Goal: Subscribe to service/newsletter

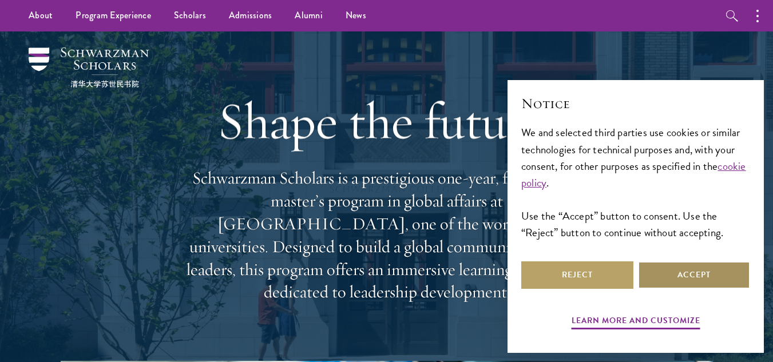
click at [704, 270] on button "Accept" at bounding box center [694, 275] width 112 height 27
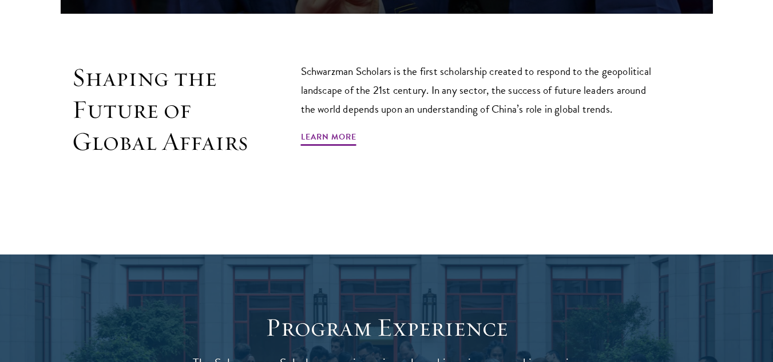
scroll to position [755, 0]
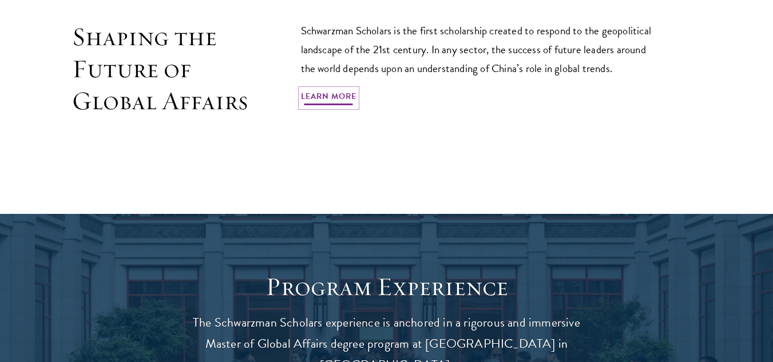
click at [345, 89] on link "Learn More" at bounding box center [329, 98] width 56 height 18
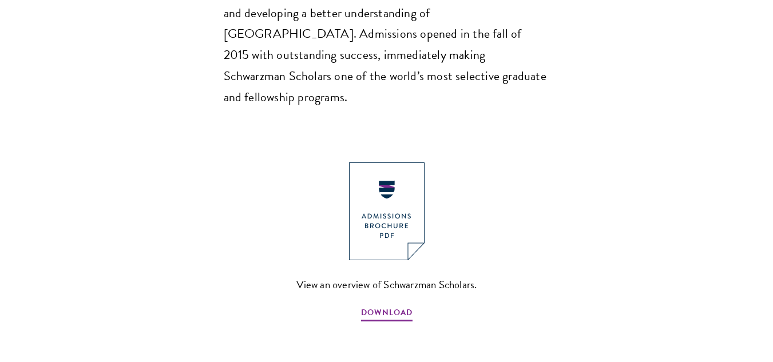
scroll to position [1282, 0]
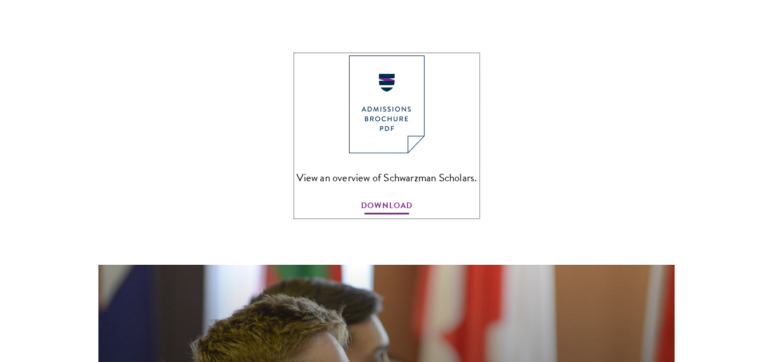
click at [398, 199] on span "DOWNLOAD" at bounding box center [387, 208] width 52 height 18
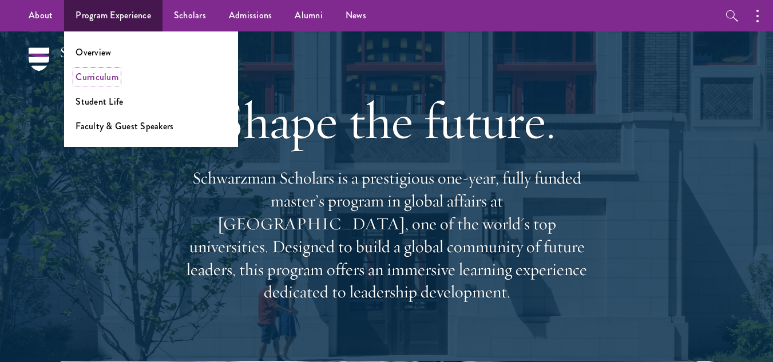
click at [105, 73] on link "Curriculum" at bounding box center [97, 76] width 43 height 13
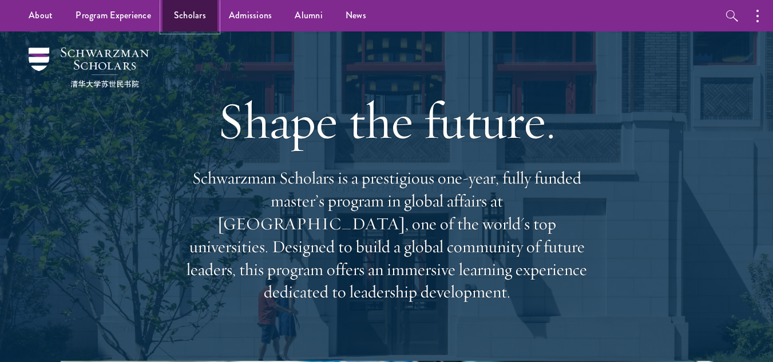
click at [195, 14] on link "Scholars" at bounding box center [190, 15] width 55 height 31
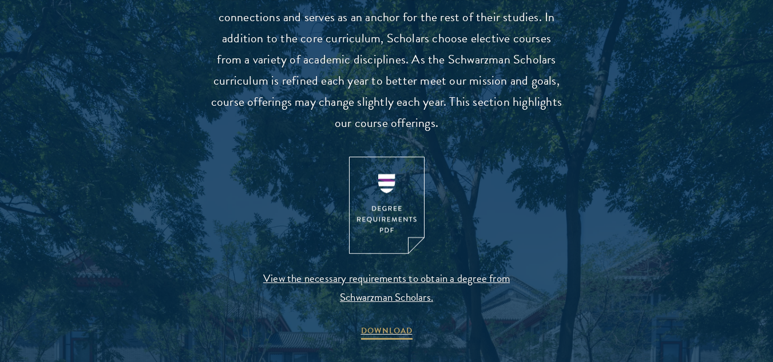
scroll to position [1145, 0]
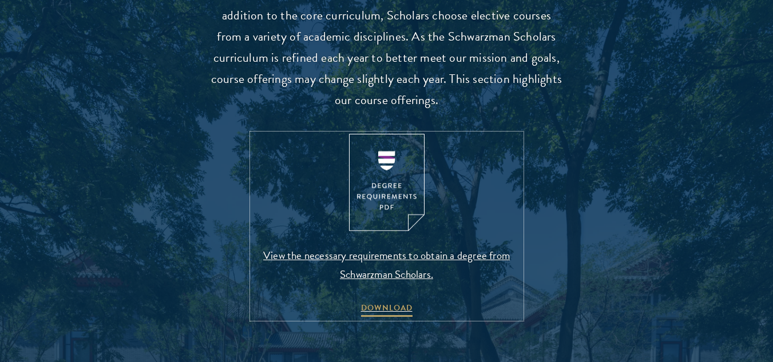
click at [389, 184] on img at bounding box center [387, 183] width 76 height 98
click at [401, 307] on span "DOWNLOAD" at bounding box center [387, 310] width 52 height 18
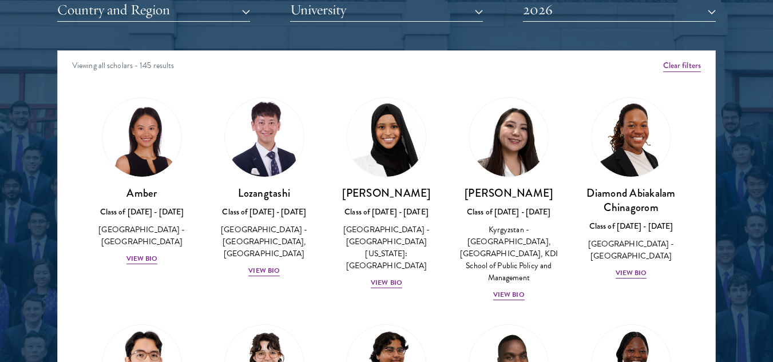
scroll to position [1465, 0]
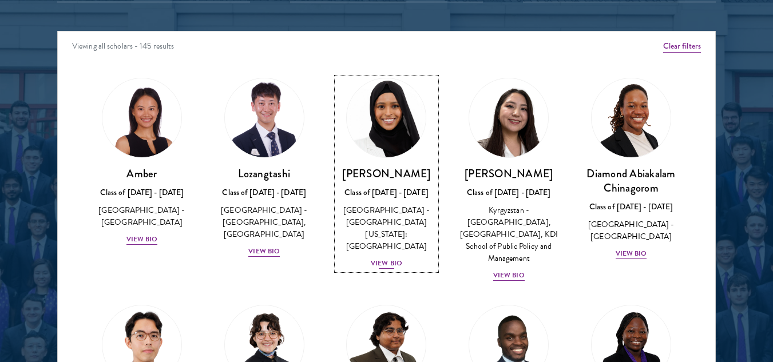
click at [386, 258] on div "View Bio" at bounding box center [386, 263] width 31 height 11
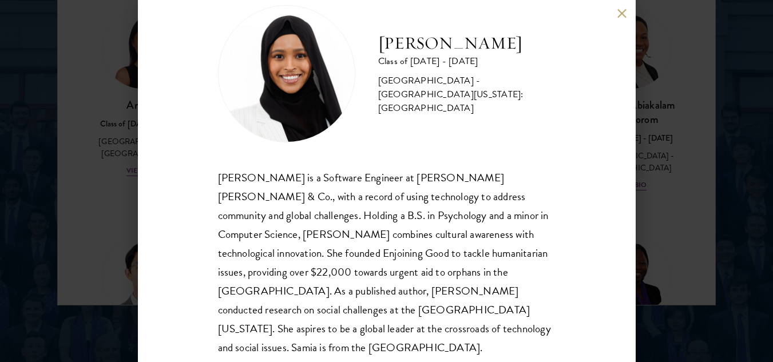
scroll to position [39, 0]
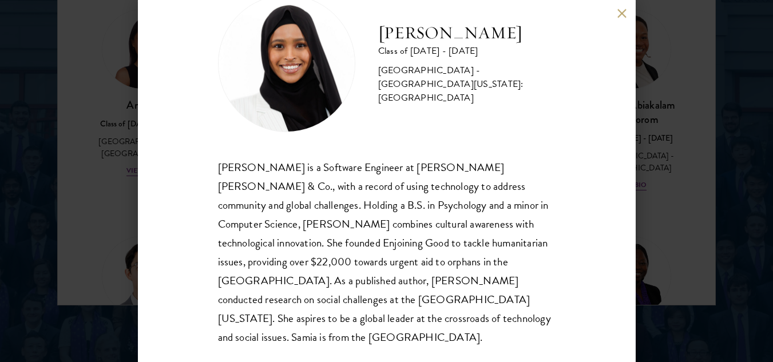
click at [640, 275] on div "Samia Abdi Class of 2025 - 2026 United States of America - University of Minnes…" at bounding box center [386, 181] width 773 height 362
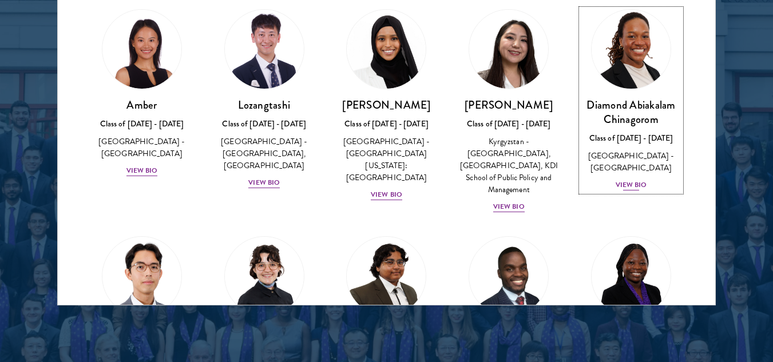
click at [626, 183] on div "View Bio" at bounding box center [631, 185] width 31 height 11
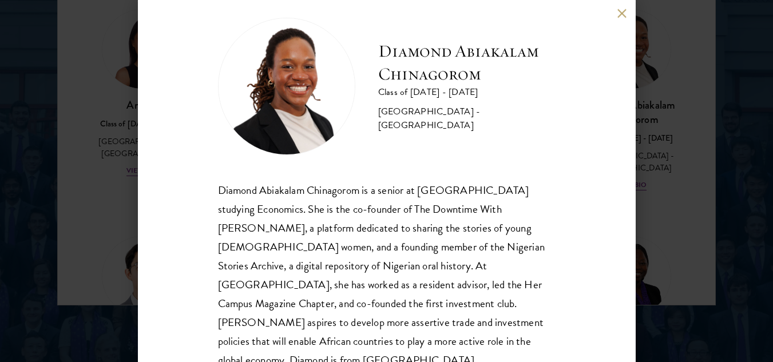
scroll to position [39, 0]
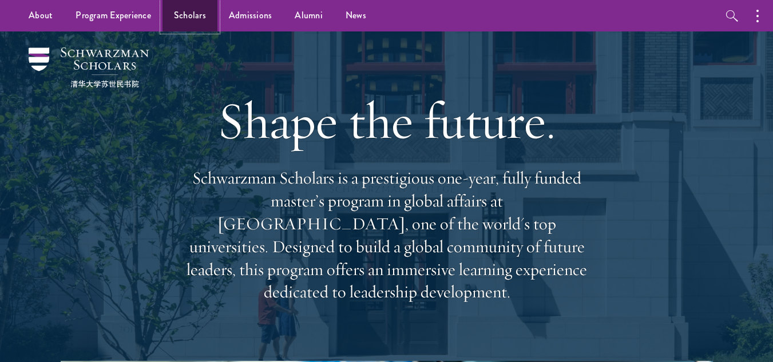
click at [199, 14] on link "Scholars" at bounding box center [190, 15] width 55 height 31
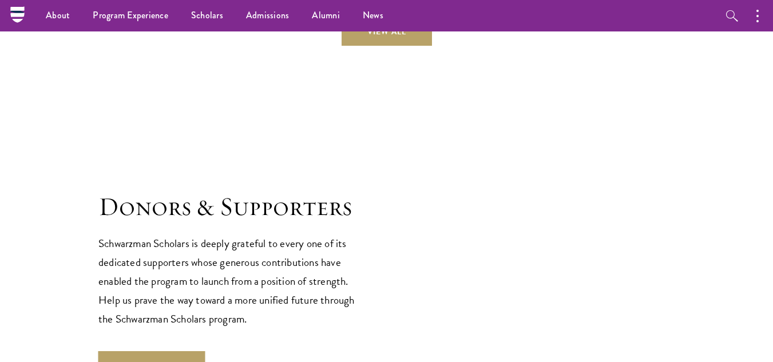
scroll to position [3054, 0]
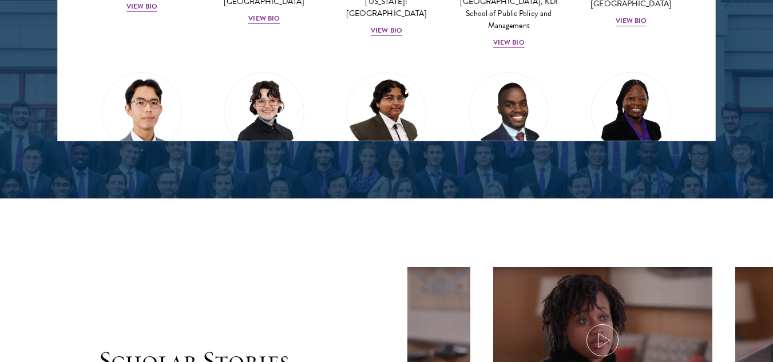
scroll to position [1763, 0]
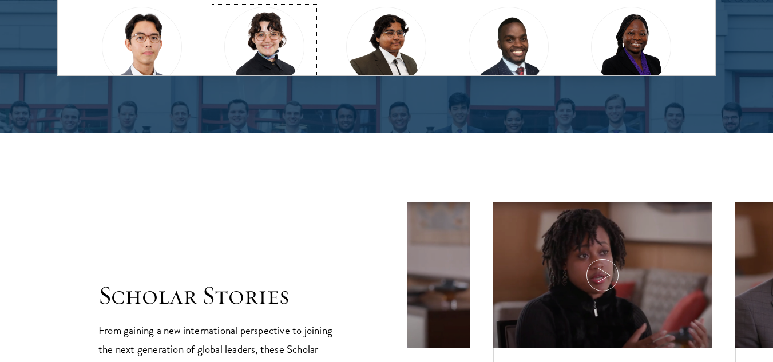
click at [263, 46] on img at bounding box center [264, 46] width 87 height 87
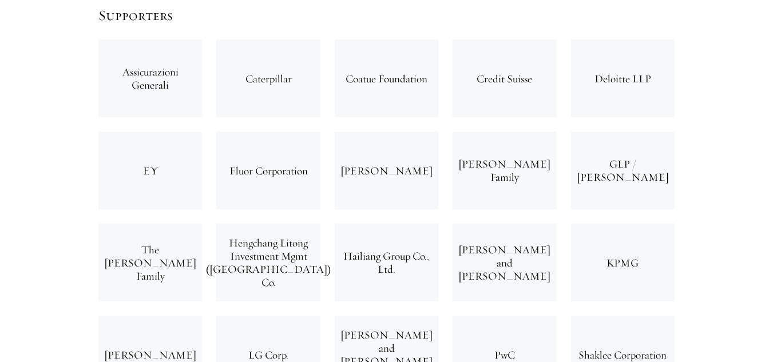
scroll to position [3319, 0]
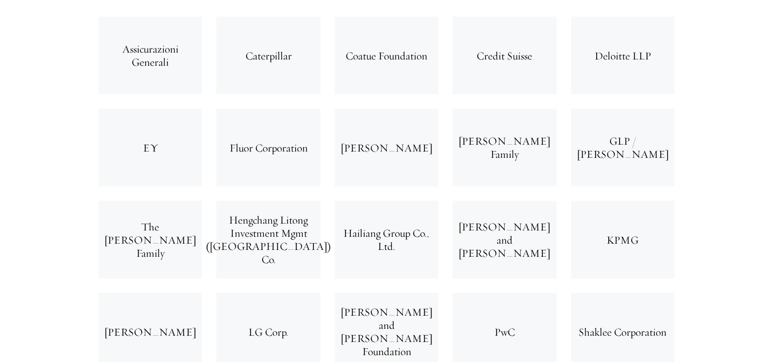
click at [174, 109] on div "EY" at bounding box center [150, 148] width 104 height 78
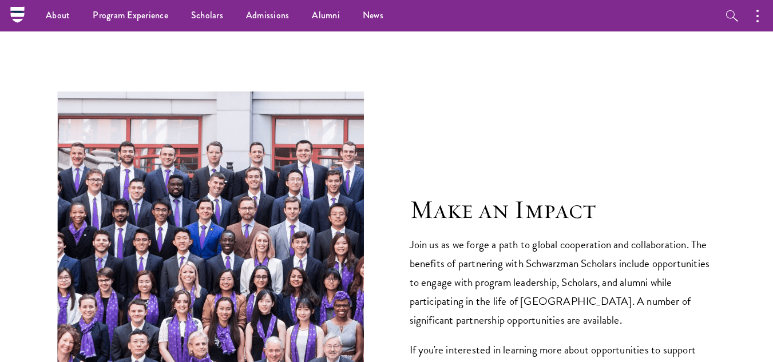
scroll to position [3983, 0]
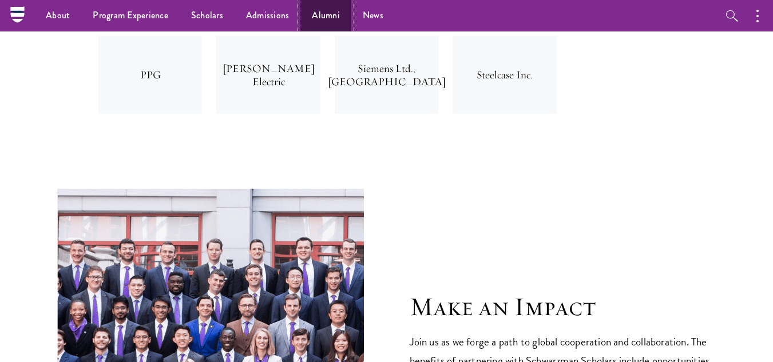
click at [320, 13] on link "Alumni" at bounding box center [325, 15] width 51 height 31
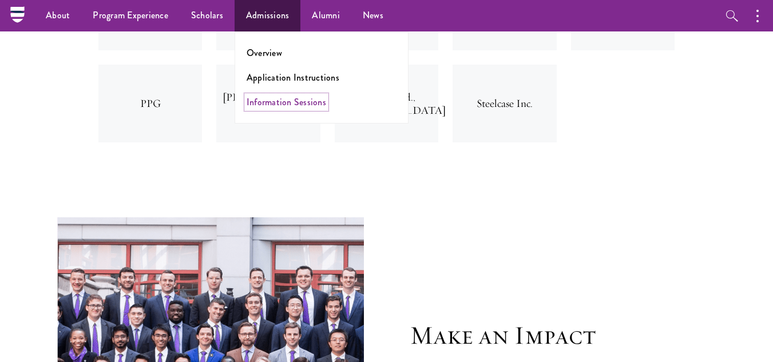
click at [283, 101] on link "Information Sessions" at bounding box center [287, 102] width 80 height 13
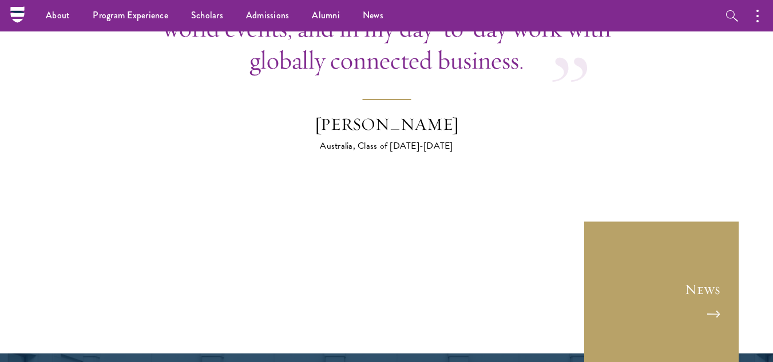
scroll to position [4303, 0]
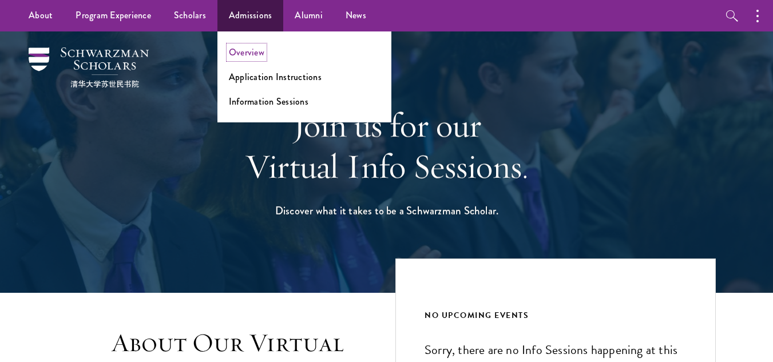
click at [254, 49] on link "Overview" at bounding box center [246, 52] width 35 height 13
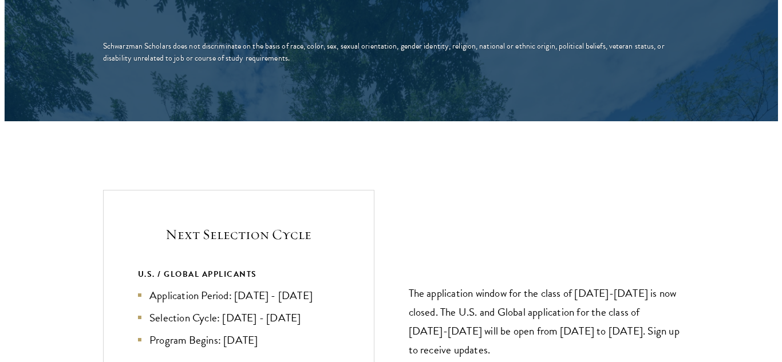
scroll to position [2335, 0]
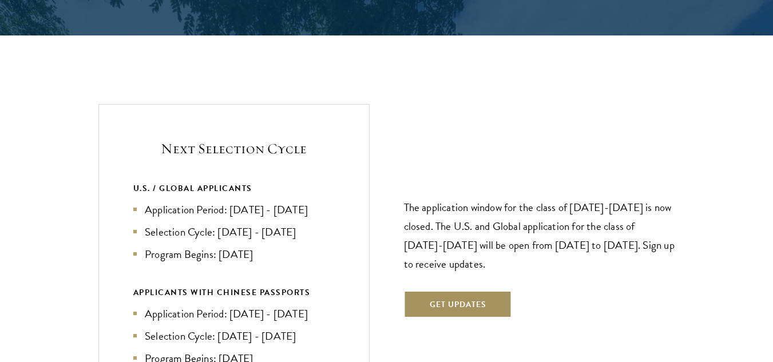
click at [458, 291] on button "Get Updates" at bounding box center [458, 304] width 108 height 27
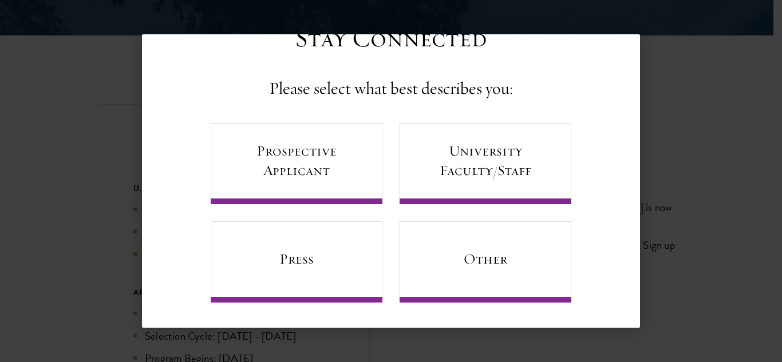
scroll to position [47, 0]
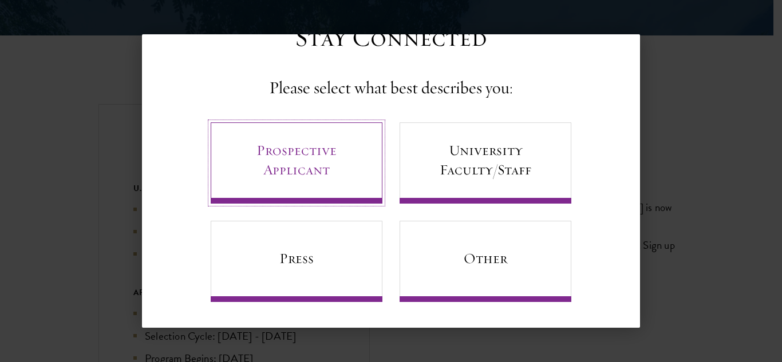
click at [297, 155] on link "Prospective Applicant" at bounding box center [297, 162] width 172 height 81
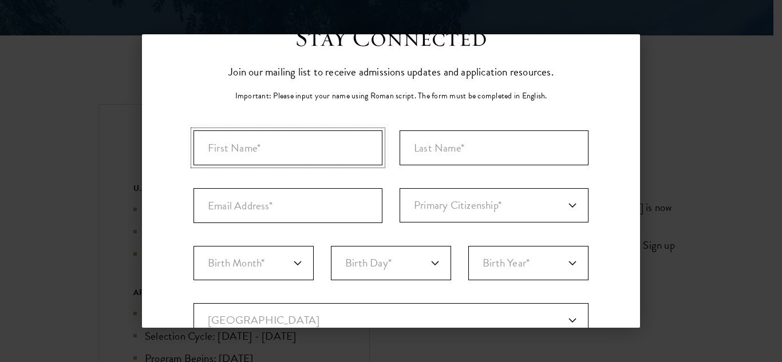
click at [297, 152] on input "First Name*" at bounding box center [287, 147] width 189 height 35
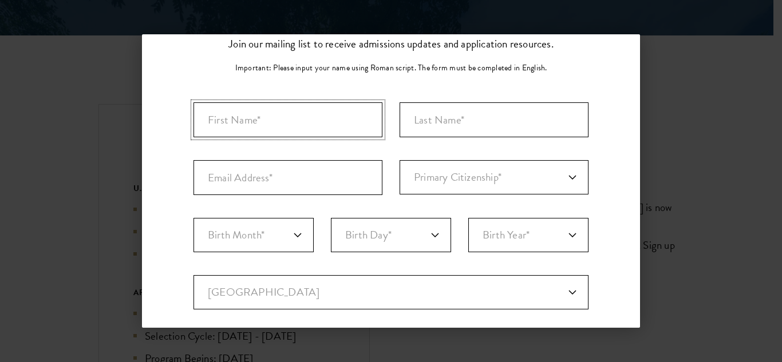
scroll to position [72, 0]
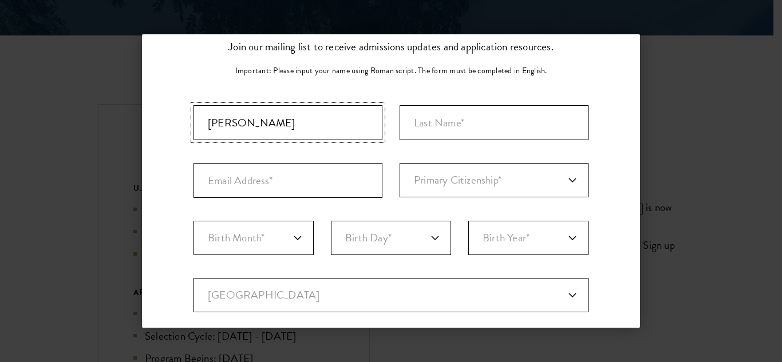
type input "[PERSON_NAME]"
click at [466, 121] on input "Last Name (Family Name)*" at bounding box center [493, 122] width 189 height 35
type input "HANGANIMANA"
click at [304, 183] on input "Email Address*" at bounding box center [287, 180] width 189 height 35
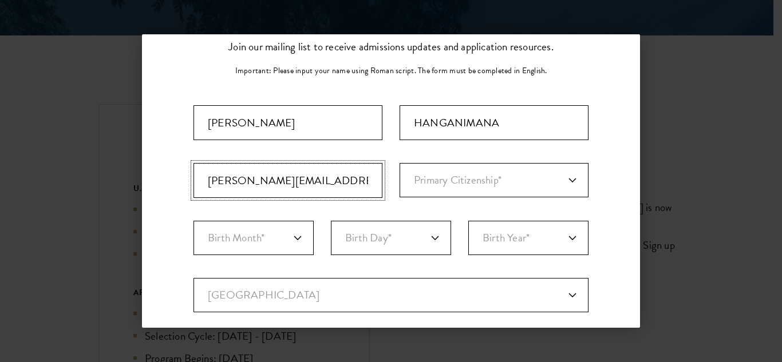
type input "[PERSON_NAME][EMAIL_ADDRESS][DOMAIN_NAME]"
click at [563, 177] on select "Primary Citizenship* [GEOGRAPHIC_DATA] [DEMOGRAPHIC_DATA] [DEMOGRAPHIC_DATA] [D…" at bounding box center [493, 180] width 189 height 34
select select "RW"
click at [399, 163] on select "Primary Citizenship* [GEOGRAPHIC_DATA] [DEMOGRAPHIC_DATA] [DEMOGRAPHIC_DATA] [D…" at bounding box center [493, 180] width 189 height 34
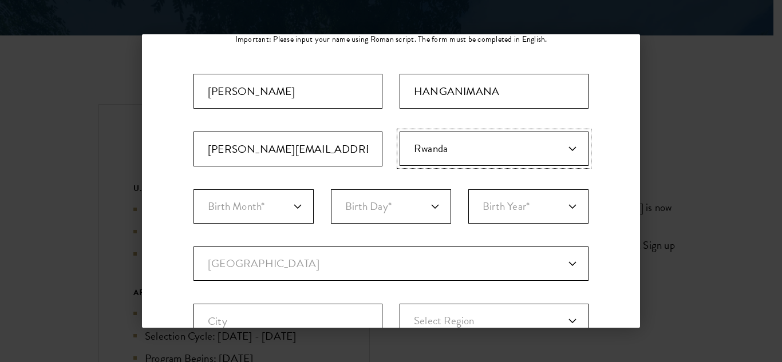
scroll to position [105, 0]
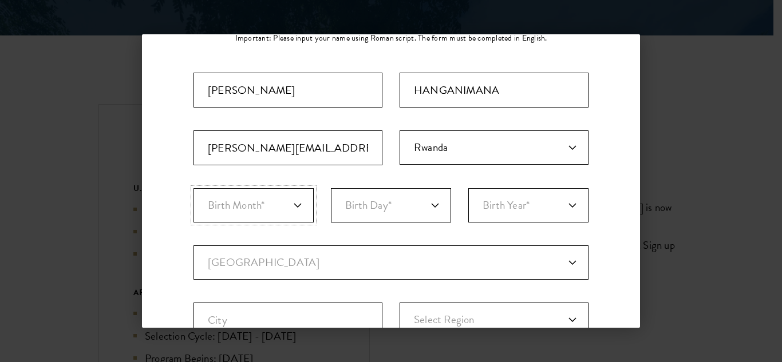
click at [295, 204] on select "Birth Month* January February March April May June July August September Octobe…" at bounding box center [253, 205] width 120 height 34
select select "01"
click at [193, 188] on select "Birth Month* January February March April May June July August September Octobe…" at bounding box center [253, 205] width 120 height 34
click at [430, 204] on select "Birth Day* 1 2 3 4 5 6 7 8 9 10 11 12 13 14 15 16 17 18 19 20 21 22 23 24 25 26…" at bounding box center [391, 205] width 120 height 34
select select "01"
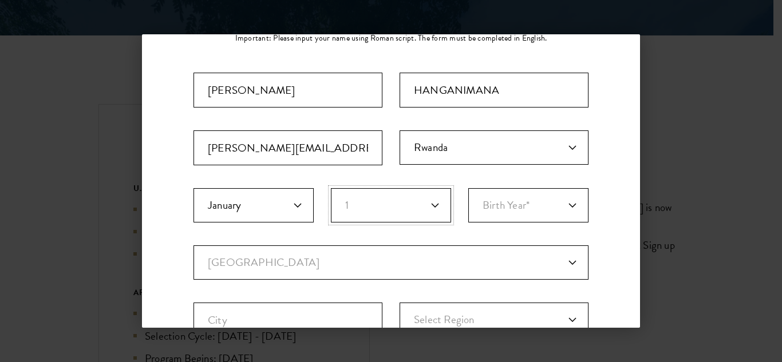
click at [331, 188] on select "Birth Day* 1 2 3 4 5 6 7 8 9 10 11 12 13 14 15 16 17 18 19 20 21 22 23 24 25 26…" at bounding box center [391, 205] width 120 height 34
click at [563, 204] on select "Birth Year* [DEMOGRAPHIC_DATA] [DEMOGRAPHIC_DATA] [DEMOGRAPHIC_DATA] [DEMOGRAPH…" at bounding box center [528, 205] width 120 height 34
select select "2000"
click at [468, 188] on select "Birth Year* [DEMOGRAPHIC_DATA] [DEMOGRAPHIC_DATA] [DEMOGRAPHIC_DATA] [DEMOGRAPH…" at bounding box center [528, 205] width 120 height 34
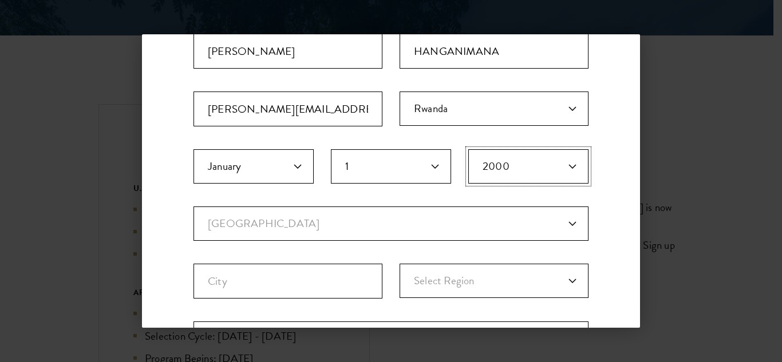
scroll to position [149, 0]
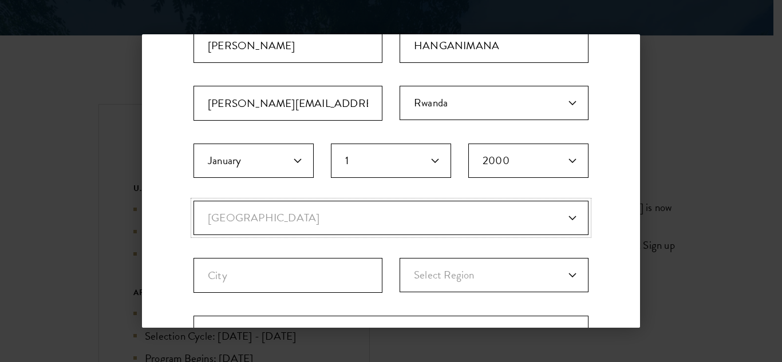
click at [563, 217] on select "Current Country [GEOGRAPHIC_DATA] [GEOGRAPHIC_DATA] [GEOGRAPHIC_DATA] [GEOGRAPH…" at bounding box center [390, 218] width 395 height 34
select select "CA"
click at [193, 201] on select "Current Country [GEOGRAPHIC_DATA] [GEOGRAPHIC_DATA] [GEOGRAPHIC_DATA] [GEOGRAPH…" at bounding box center [390, 218] width 395 height 34
select select
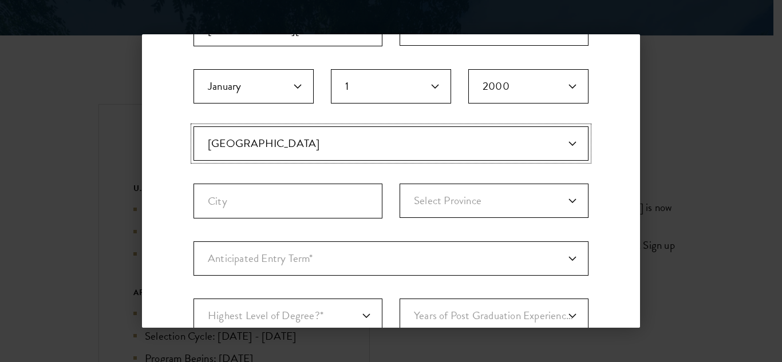
scroll to position [228, 0]
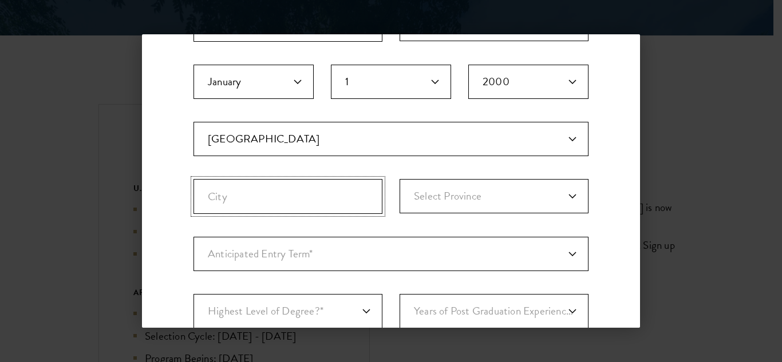
click at [224, 200] on input "City" at bounding box center [287, 196] width 189 height 35
type input "M"
type input "[GEOGRAPHIC_DATA]"
click at [563, 195] on select "Select Province [GEOGRAPHIC_DATA] [GEOGRAPHIC_DATA] [GEOGRAPHIC_DATA] [GEOGRAPH…" at bounding box center [493, 196] width 189 height 34
select select "ON"
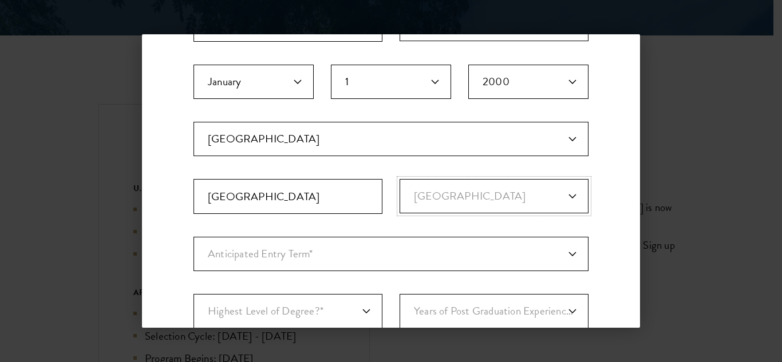
click at [399, 179] on select "Select Province [GEOGRAPHIC_DATA] [GEOGRAPHIC_DATA] [GEOGRAPHIC_DATA] [GEOGRAPH…" at bounding box center [493, 196] width 189 height 34
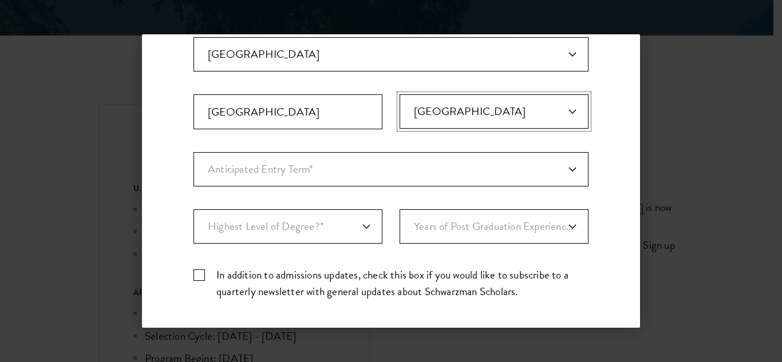
scroll to position [314, 0]
click at [563, 169] on select "Anticipated Entry Term* [DATE] (Application opens [DATE]) Just Exploring" at bounding box center [390, 168] width 395 height 34
select select "e64b8ab3-eabb-4867-96d5-7e6b4840665f"
click at [193, 151] on select "Anticipated Entry Term* [DATE] (Application opens [DATE]) Just Exploring" at bounding box center [390, 168] width 395 height 34
